Goal: Information Seeking & Learning: Learn about a topic

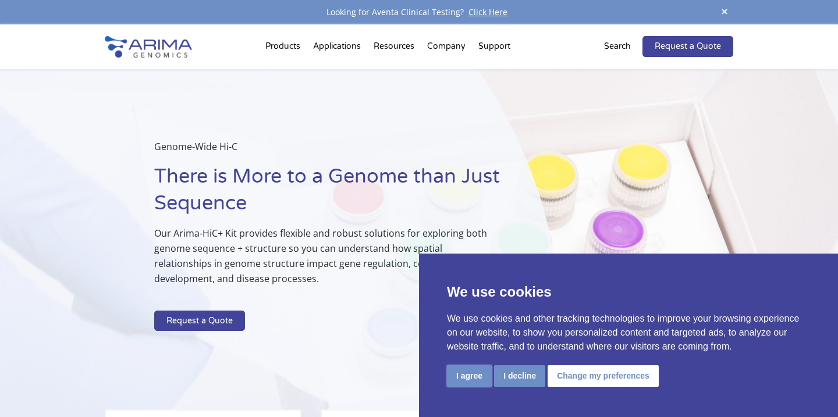
click at [482, 376] on button "I agree" at bounding box center [469, 376] width 45 height 22
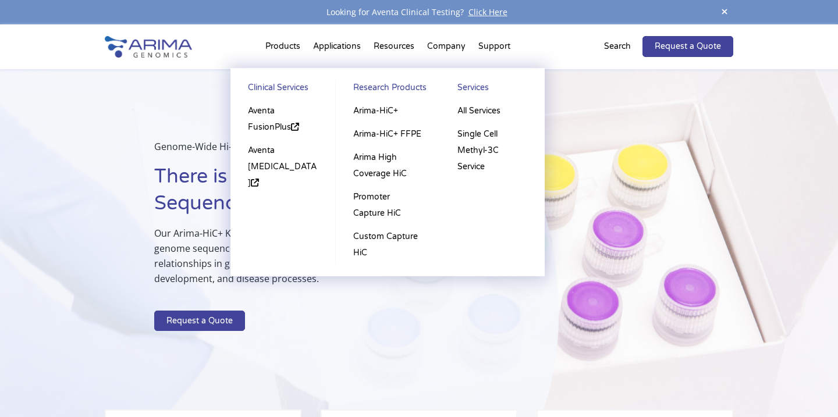
click at [280, 49] on li "Products Clinical Services Aventa FusionPlus Aventa [MEDICAL_DATA] Research Pro…" at bounding box center [283, 49] width 48 height 40
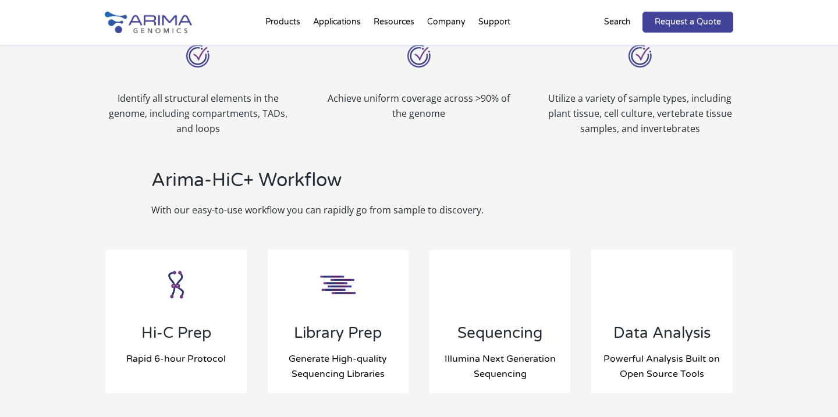
scroll to position [1210, 0]
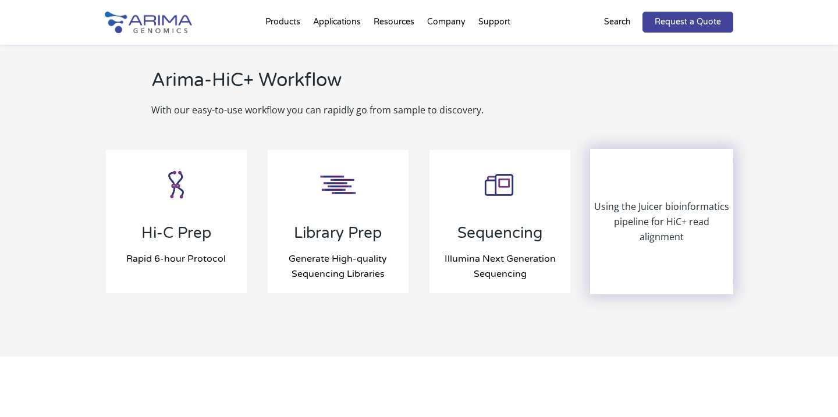
click at [646, 261] on div "Using the Juicer bioinformatics pipeline for HiC+ read alignment" at bounding box center [661, 221] width 141 height 143
click at [642, 235] on p "Using the Juicer bioinformatics pipeline for HiC+ read alignment" at bounding box center [661, 221] width 141 height 45
click at [644, 216] on p "Using the Juicer bioinformatics pipeline for HiC+ read alignment" at bounding box center [661, 221] width 141 height 45
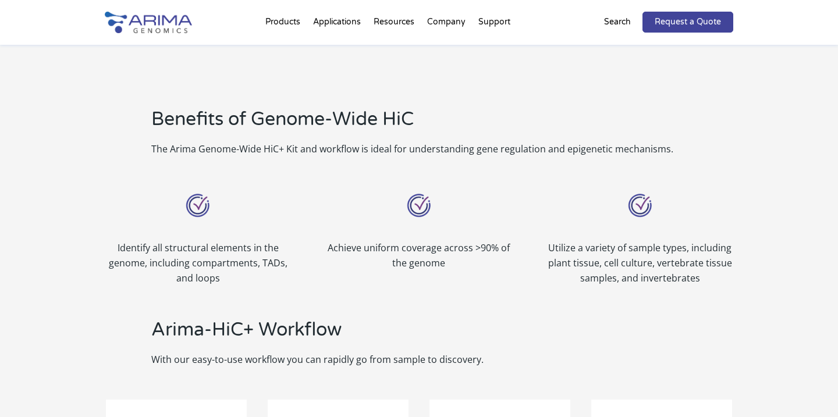
scroll to position [939, 0]
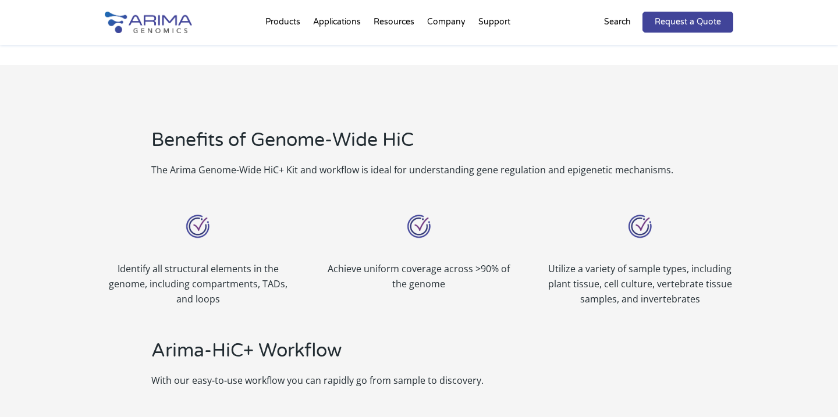
click at [71, 234] on div "Benefits of Genome-Wide HiC The Arima Genome-Wide HiC+ Kit and workflow is idea…" at bounding box center [419, 346] width 838 height 562
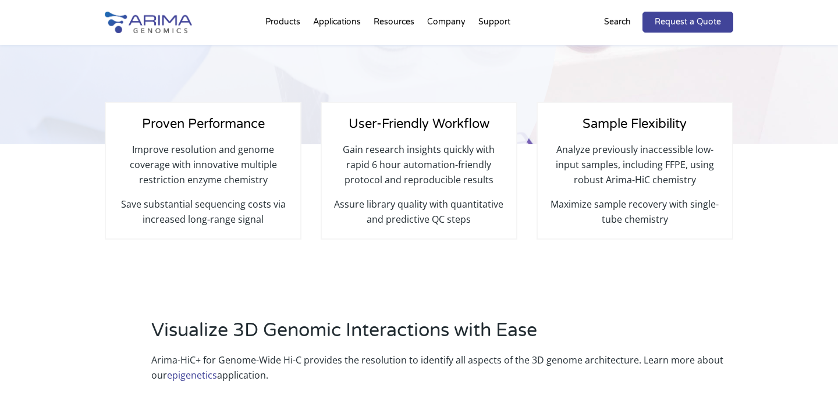
scroll to position [0, 0]
